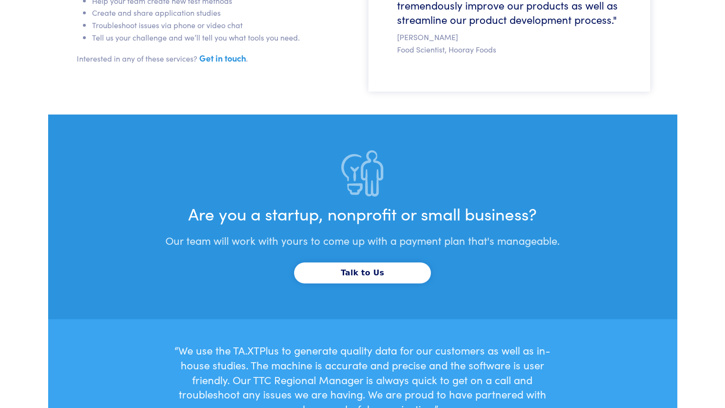
scroll to position [2979, 0]
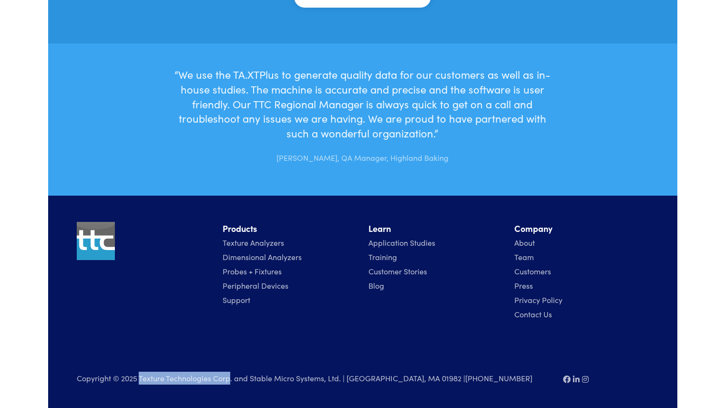
drag, startPoint x: 141, startPoint y: 380, endPoint x: 229, endPoint y: 382, distance: 88.3
click at [229, 382] on p "Copyright © 2025 Texture Technologies Corp. and Stable Micro Systems, Ltd. | [G…" at bounding box center [314, 378] width 475 height 13
copy p "Texture Technologies Corp"
click at [166, 379] on p "Copyright © 2025 Texture Technologies Corp. and Stable Micro Systems, Ltd. | [G…" at bounding box center [314, 378] width 475 height 13
drag, startPoint x: 139, startPoint y: 379, endPoint x: 340, endPoint y: 381, distance: 201.3
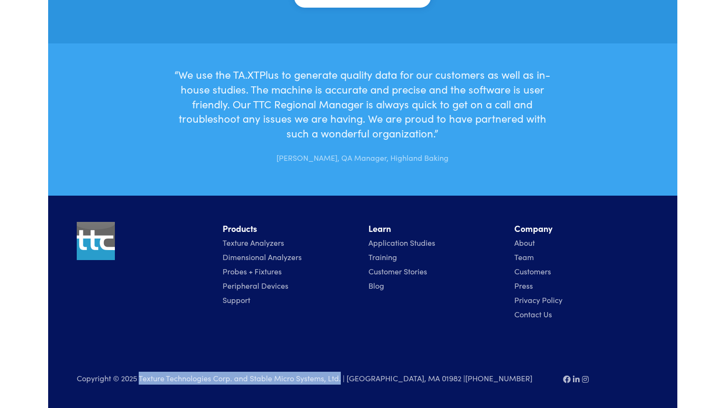
click at [340, 381] on p "Copyright © 2025 Texture Technologies Corp. and Stable Micro Systems, Ltd. | [G…" at bounding box center [314, 378] width 475 height 13
copy p "Texture Technologies Corp. and Stable Micro Systems, Ltd."
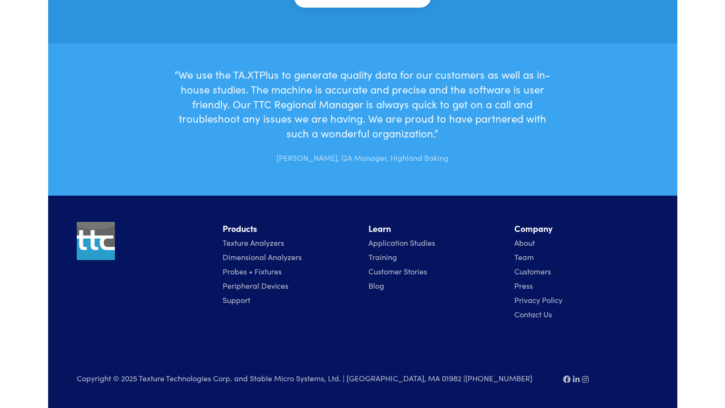
click at [138, 372] on p "Copyright © 2025 Texture Technologies Corp. and Stable Micro Systems, Ltd. | [G…" at bounding box center [314, 378] width 475 height 13
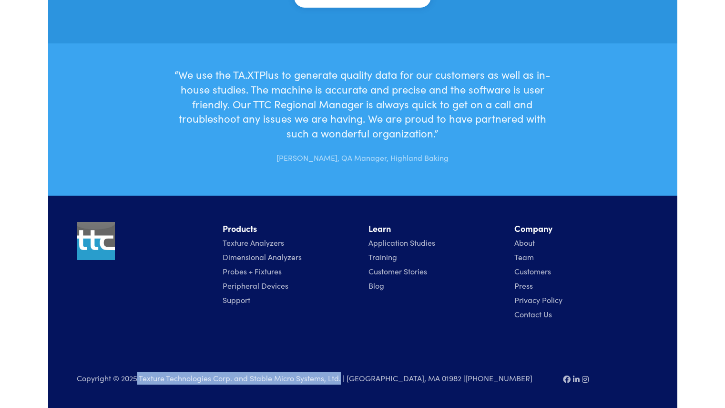
drag, startPoint x: 138, startPoint y: 375, endPoint x: 341, endPoint y: 392, distance: 202.9
click at [341, 392] on div "Copyright © 2025 Texture Technologies Corp. and Stable Micro Systems, Ltd. | [G…" at bounding box center [314, 383] width 486 height 22
copy p "Texture Technologies Corp. and Stable Micro Systems, Ltd."
